Goal: Information Seeking & Learning: Learn about a topic

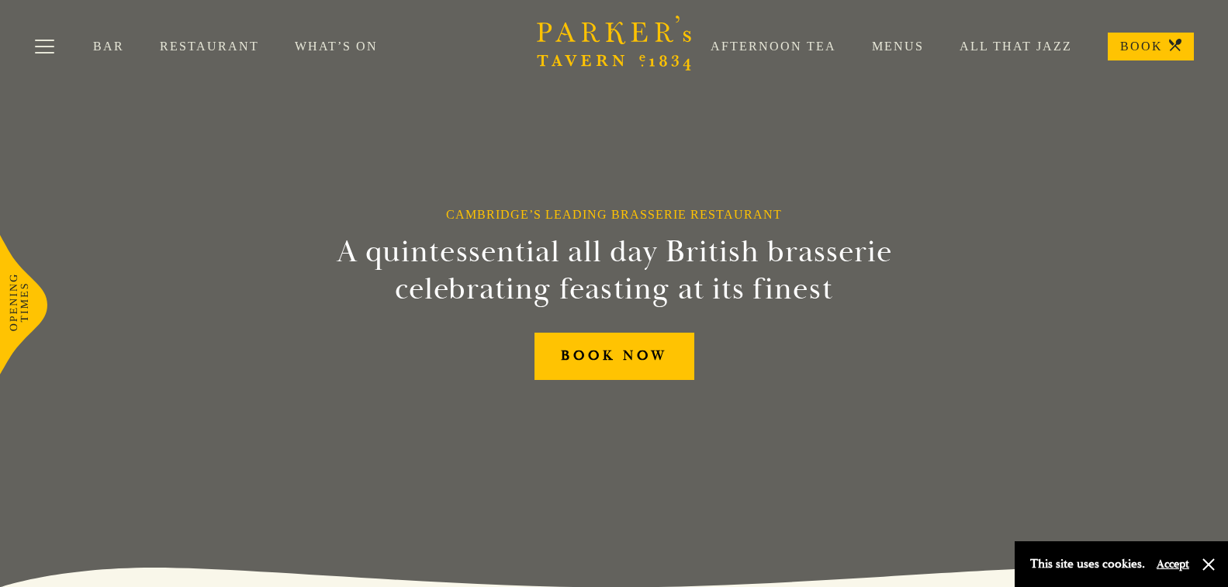
click at [892, 41] on link "Menus" at bounding box center [880, 47] width 88 height 16
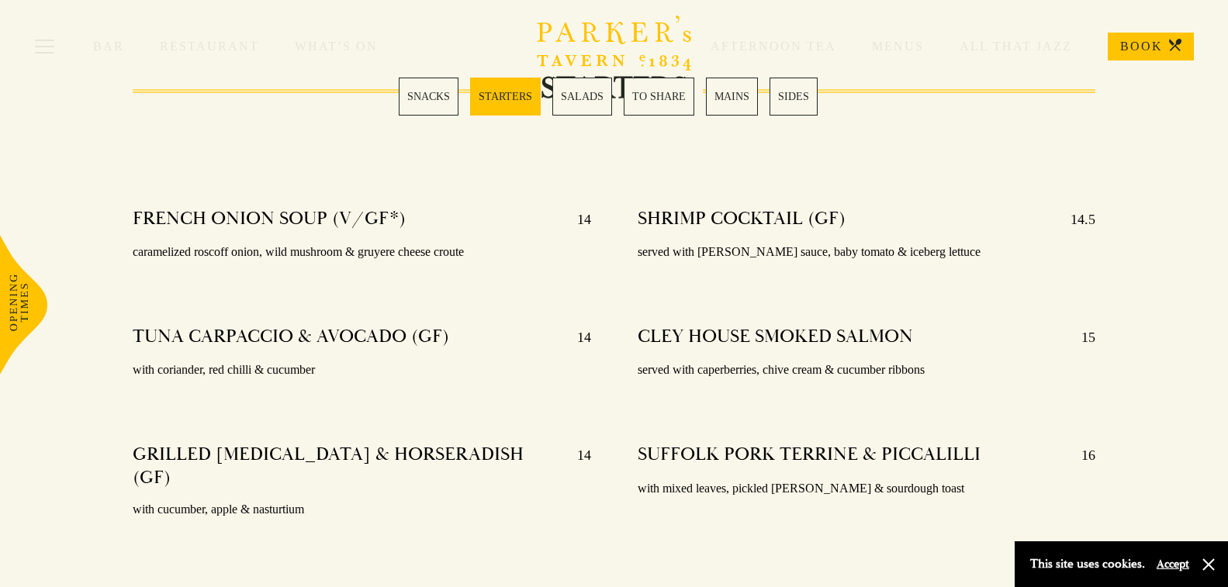
scroll to position [1164, 0]
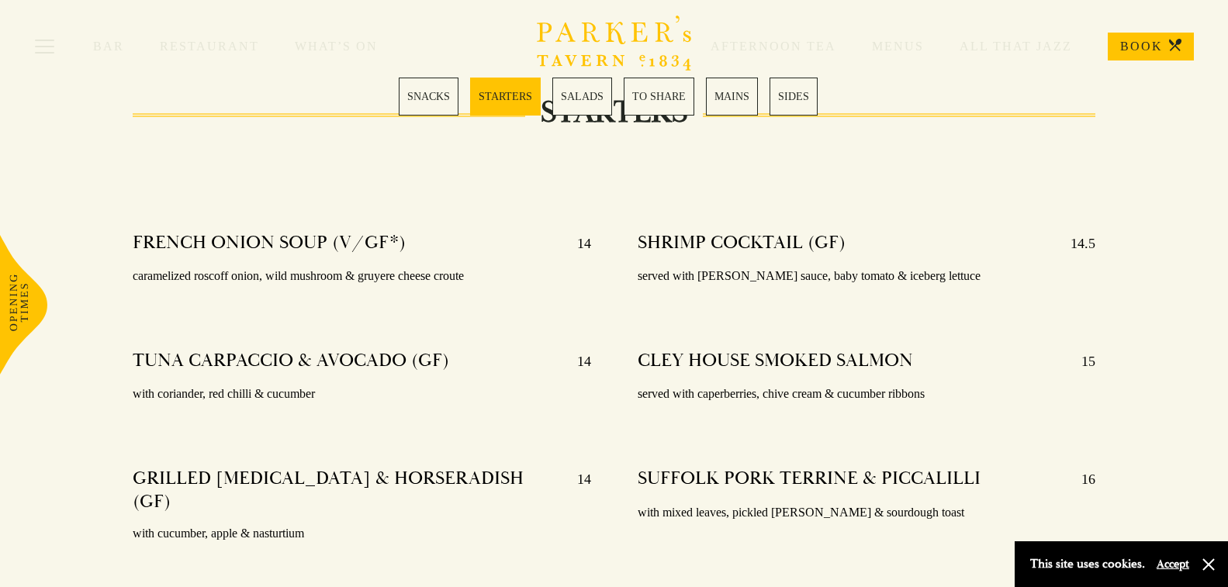
click at [391, 257] on div "FRENCH ONION SOUP (V/GF*) 14 caramelized roscoff onion, wild mushroom & gruyere…" at bounding box center [362, 259] width 458 height 79
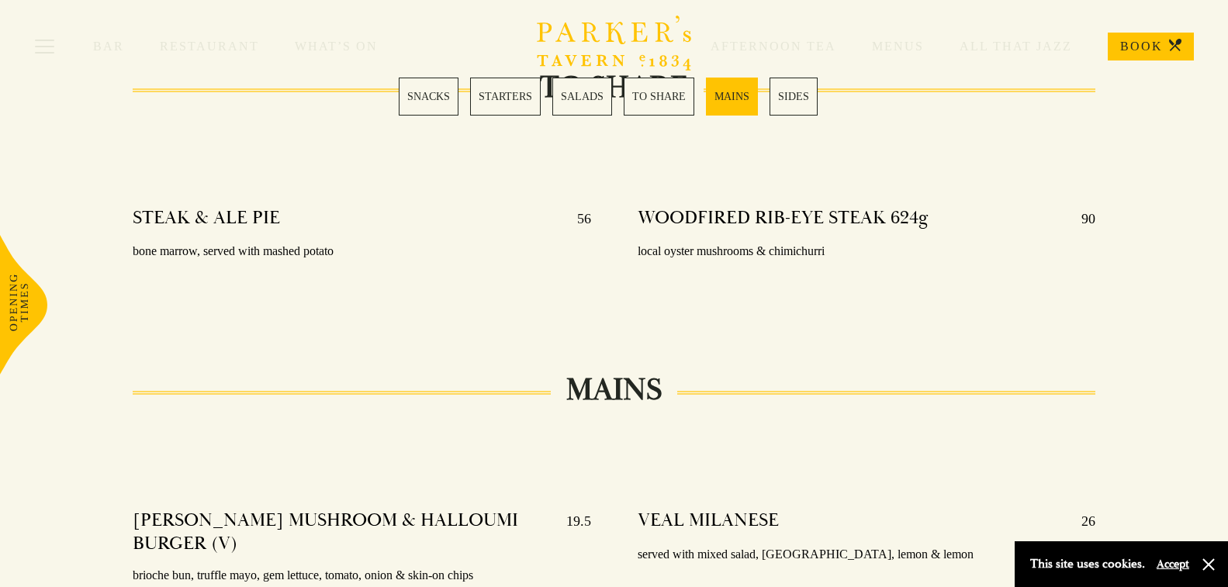
scroll to position [2327, 0]
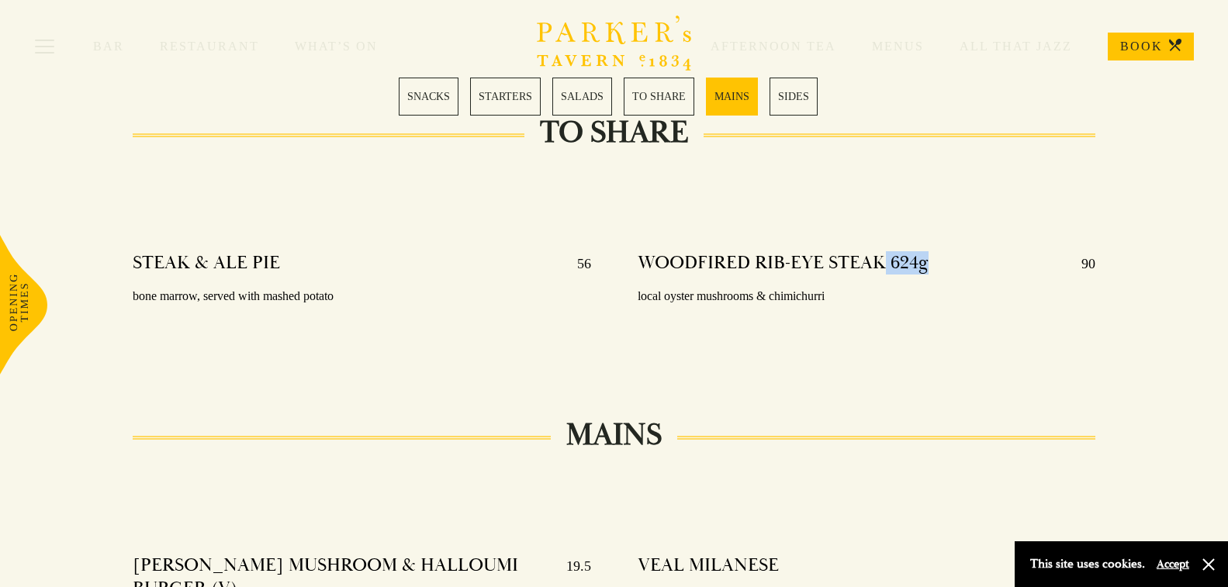
drag, startPoint x: 883, startPoint y: 222, endPoint x: 923, endPoint y: 229, distance: 40.9
click at [923, 251] on h4 "WOODFIRED RIB-EYE STEAK 624g" at bounding box center [783, 263] width 291 height 25
click at [863, 308] on div at bounding box center [867, 314] width 458 height 12
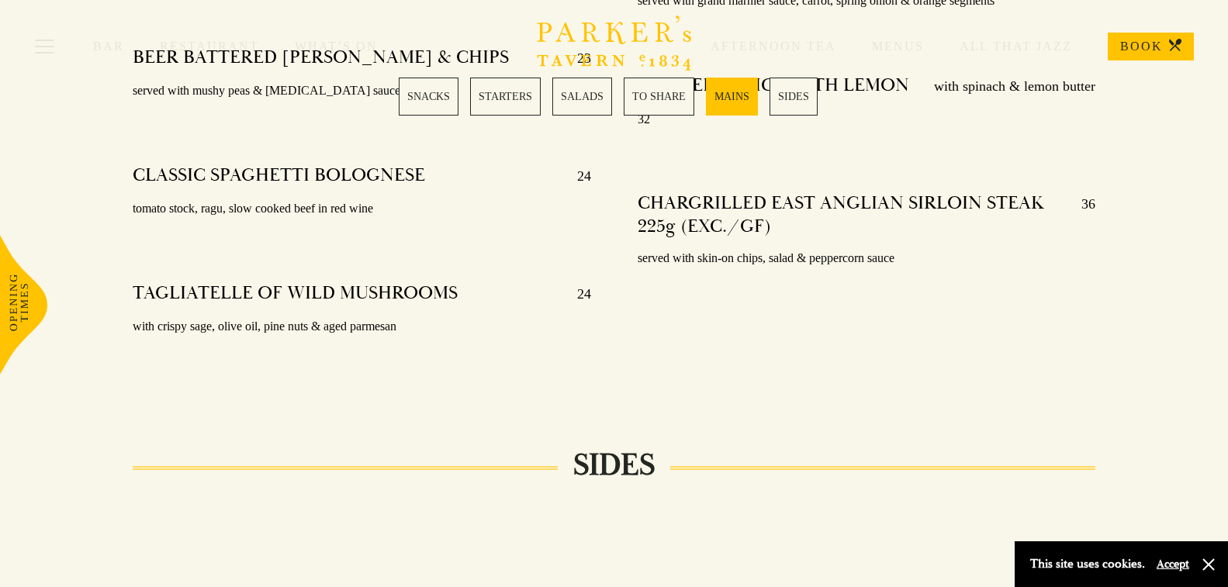
scroll to position [3237, 0]
